Goal: Navigation & Orientation: Find specific page/section

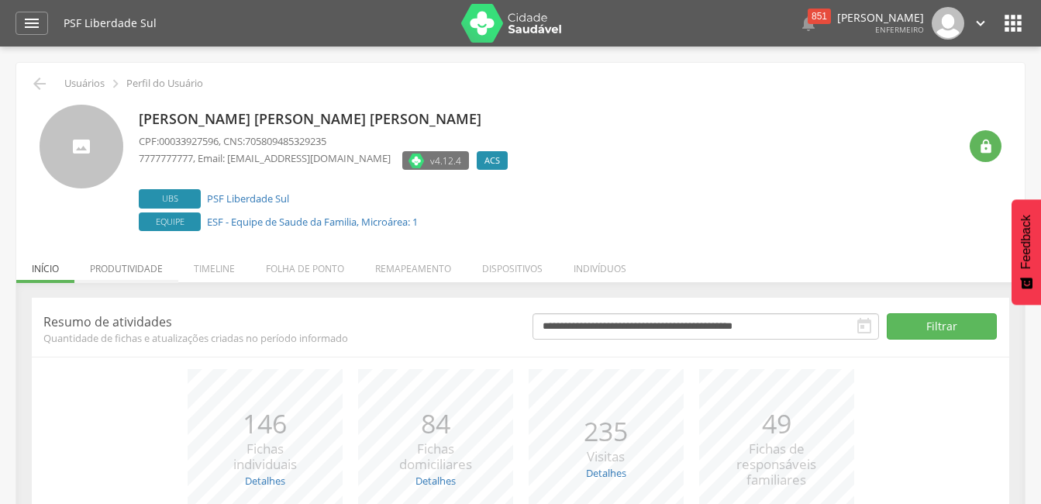
click at [133, 268] on li "Produtividade" at bounding box center [126, 265] width 104 height 36
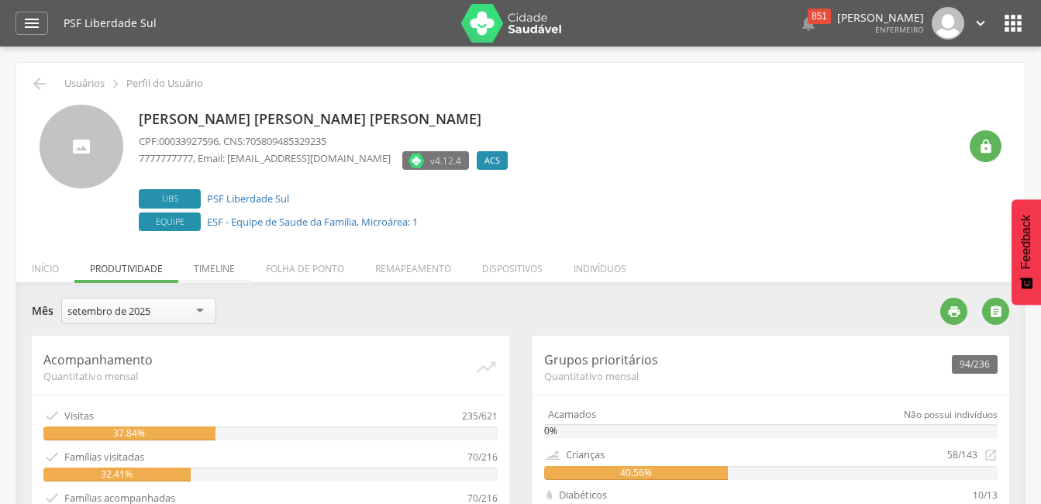
click at [212, 269] on li "Timeline" at bounding box center [214, 265] width 72 height 36
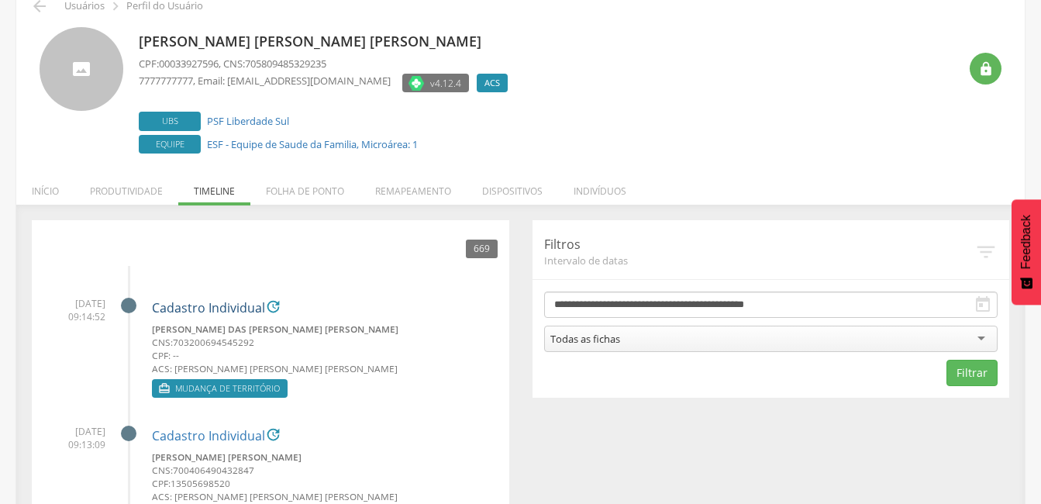
scroll to position [155, 0]
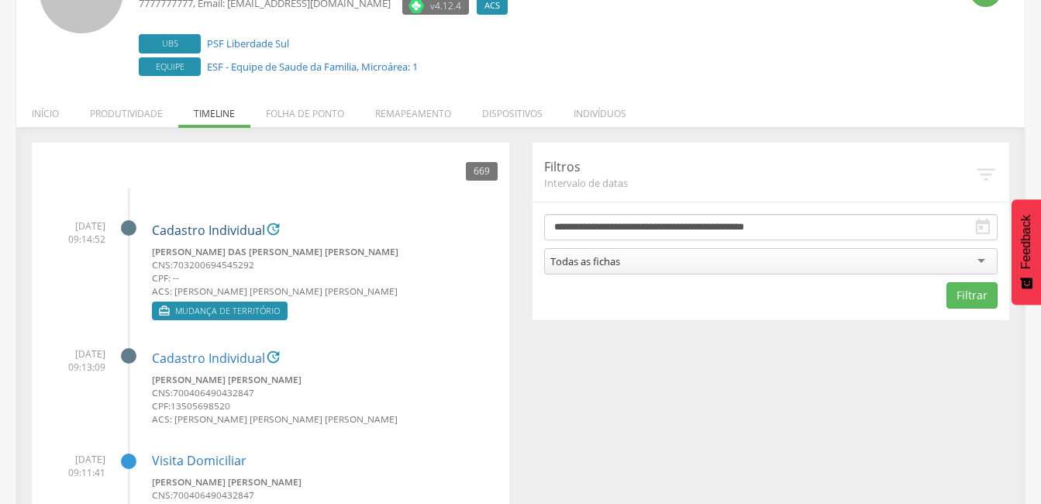
click at [206, 233] on link "Cadastro Individual" at bounding box center [208, 231] width 113 height 14
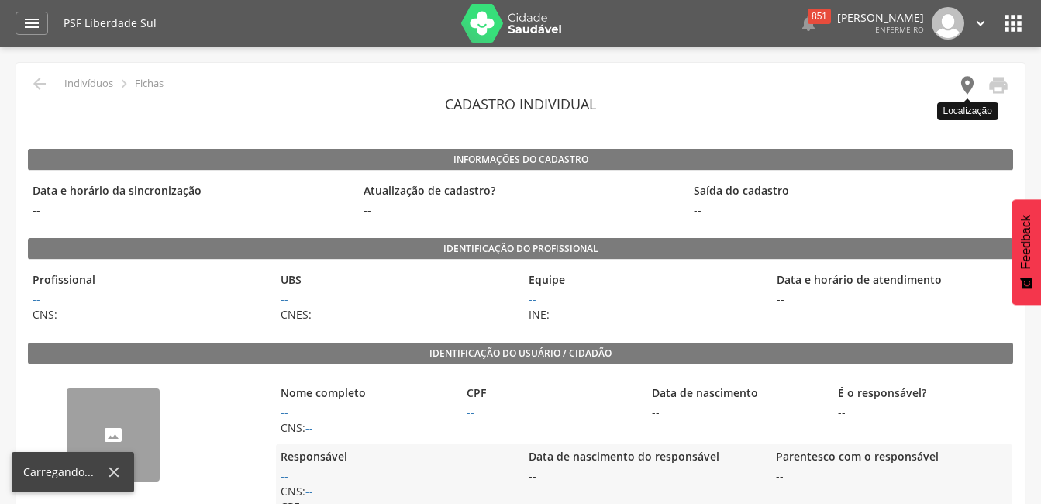
click at [962, 88] on icon "" at bounding box center [968, 85] width 22 height 22
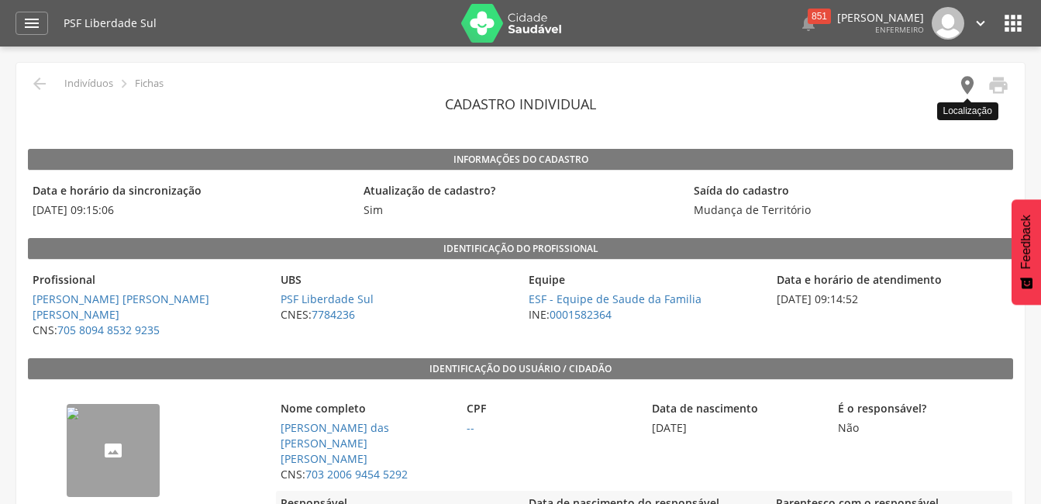
click at [966, 81] on icon "" at bounding box center [968, 85] width 22 height 22
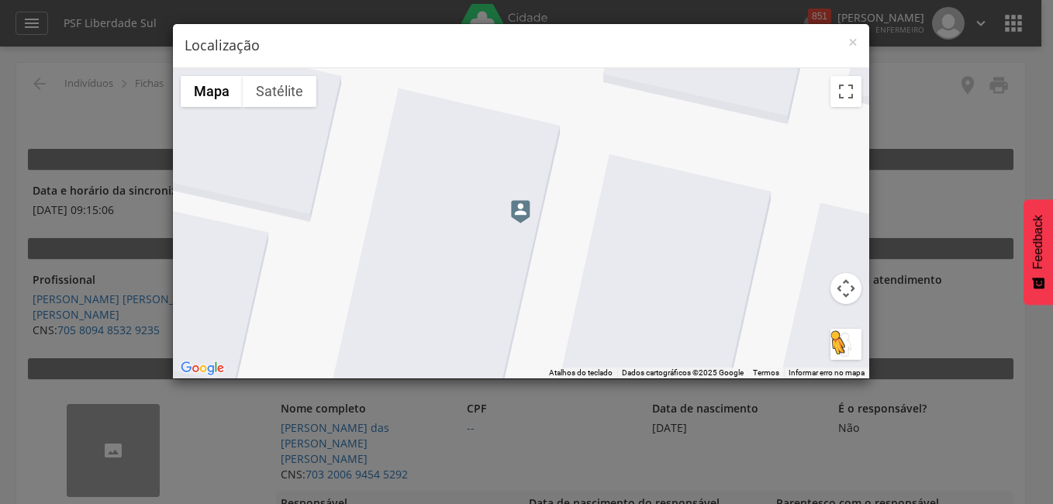
click at [847, 345] on button "Arraste o Pegman até o mapa para abrir o Street View" at bounding box center [846, 344] width 31 height 31
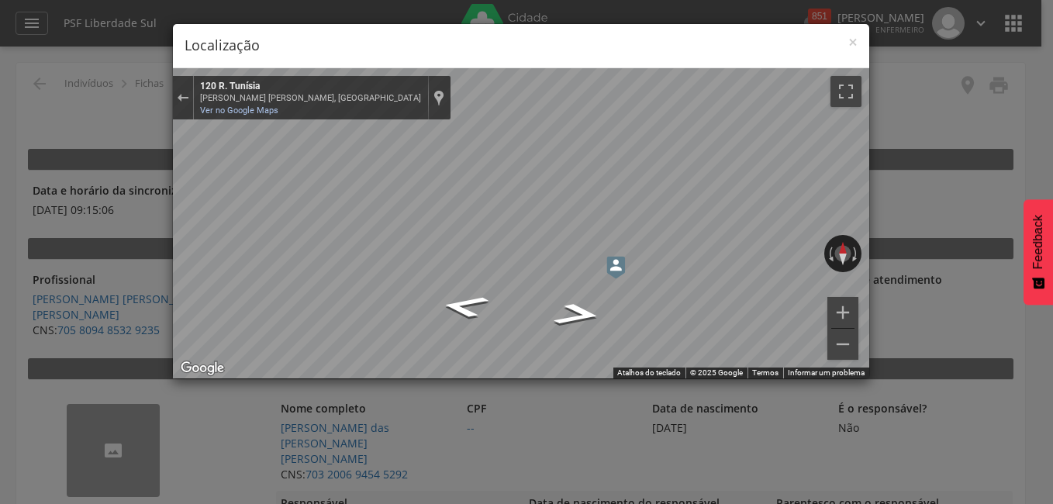
click at [486, 223] on div "← Mover para a esquerda → Mover para a direita ↑ Mover para cima ↓ Mover para b…" at bounding box center [521, 223] width 696 height 310
click at [848, 39] on span "×" at bounding box center [852, 42] width 9 height 22
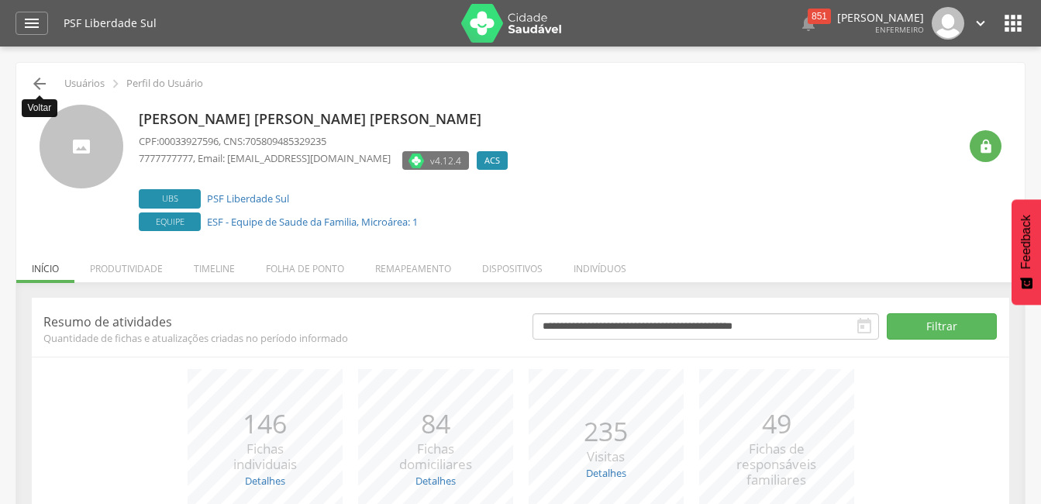
click at [40, 84] on icon "" at bounding box center [39, 83] width 19 height 19
